Goal: Browse casually

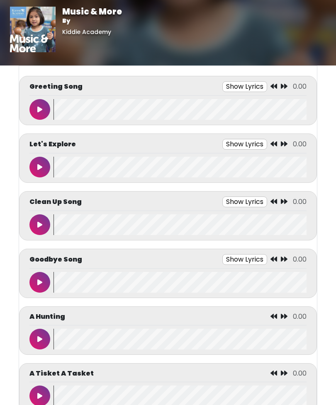
click at [35, 35] on img at bounding box center [33, 30] width 46 height 46
